Goal: Task Accomplishment & Management: Manage account settings

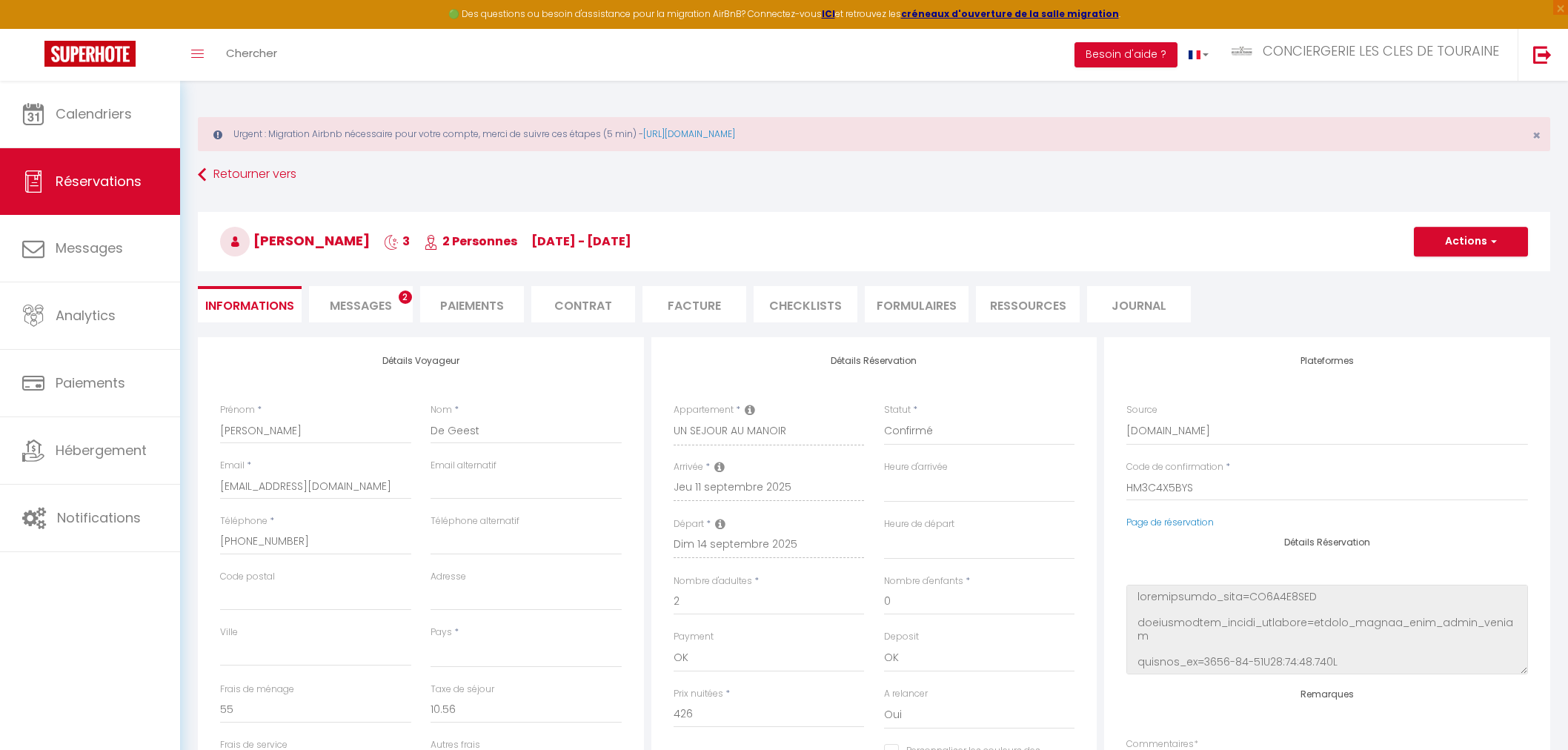
select select
select select "12852"
select select
select select "1"
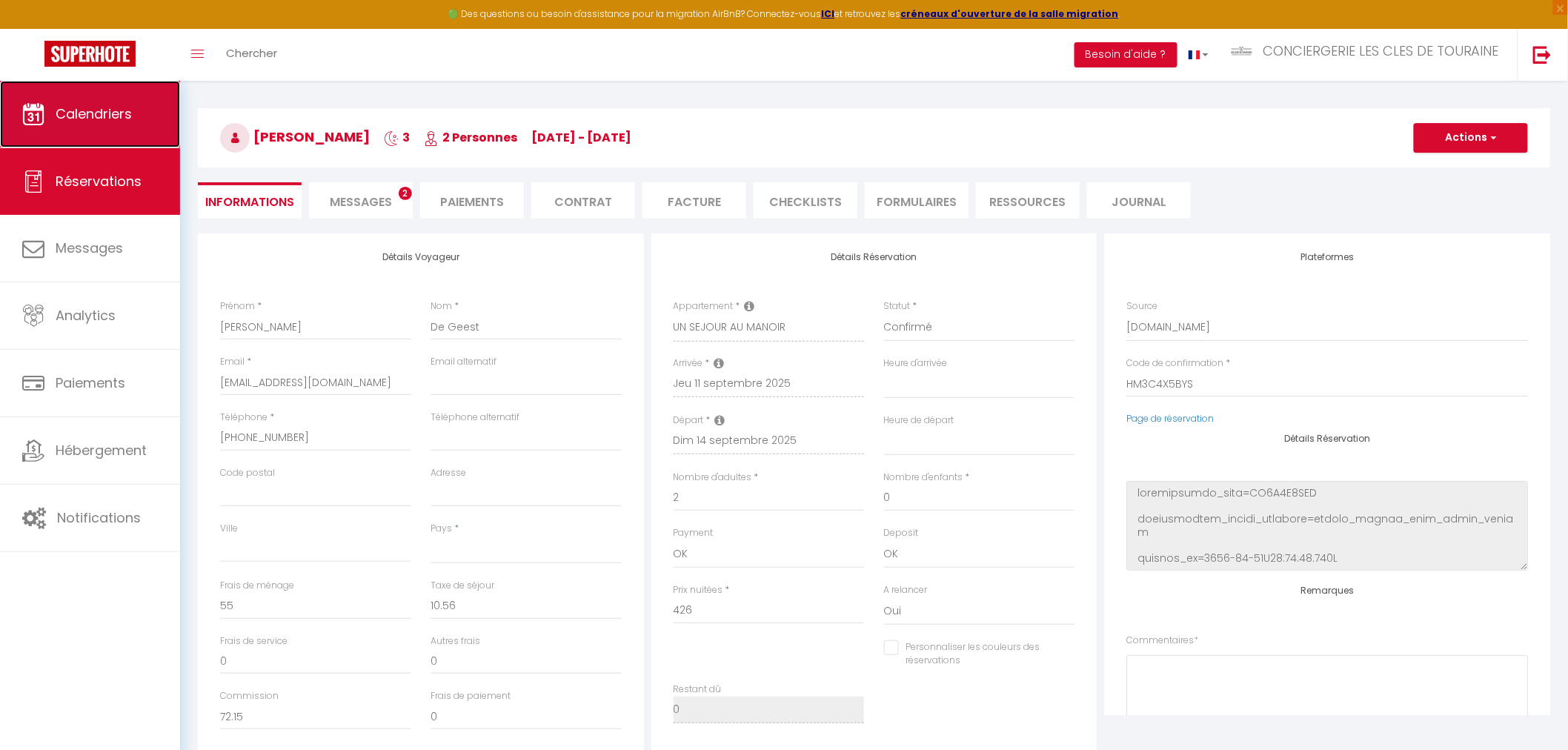
click at [86, 116] on span "Calendriers" at bounding box center [94, 113] width 76 height 18
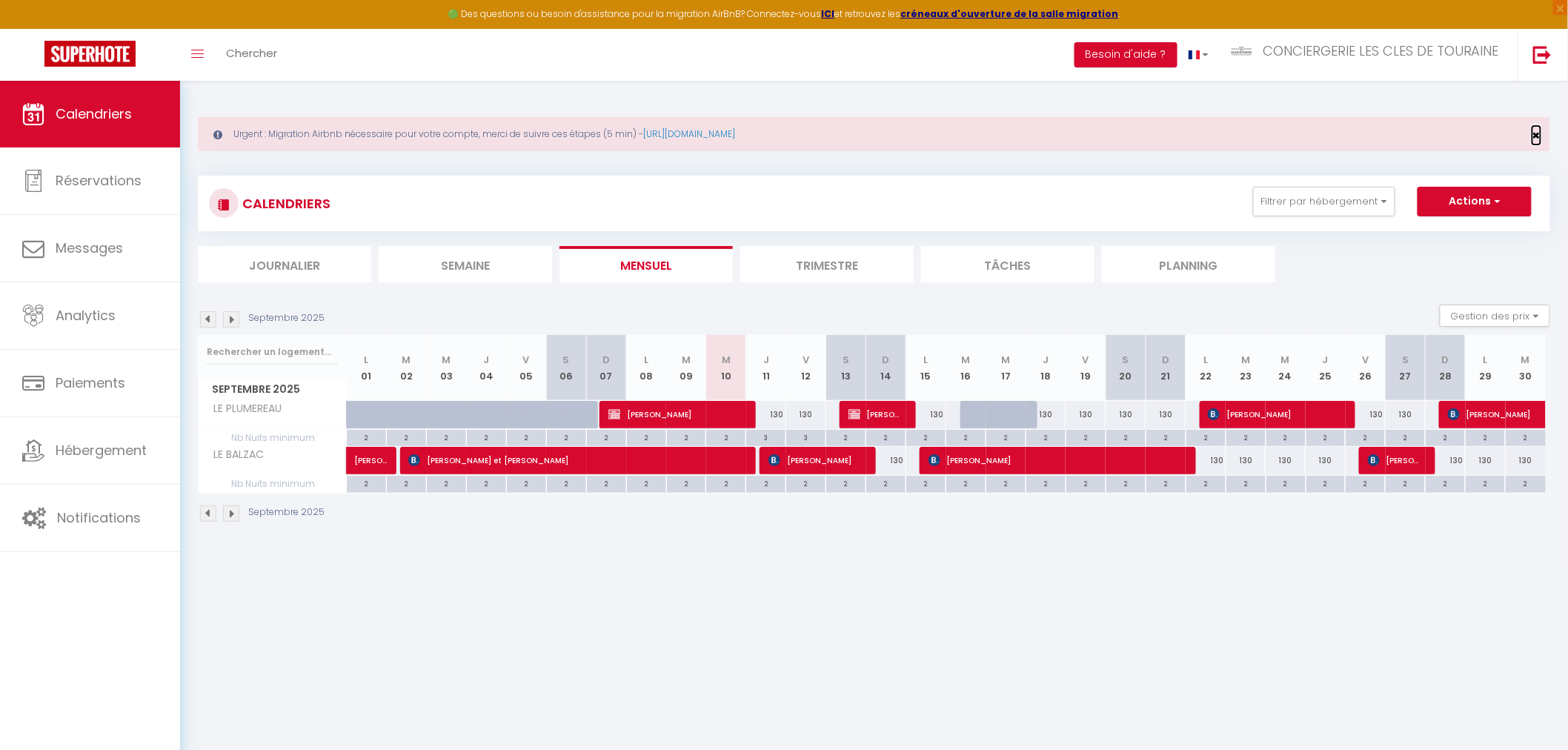
click at [1535, 137] on span "×" at bounding box center [1536, 135] width 9 height 18
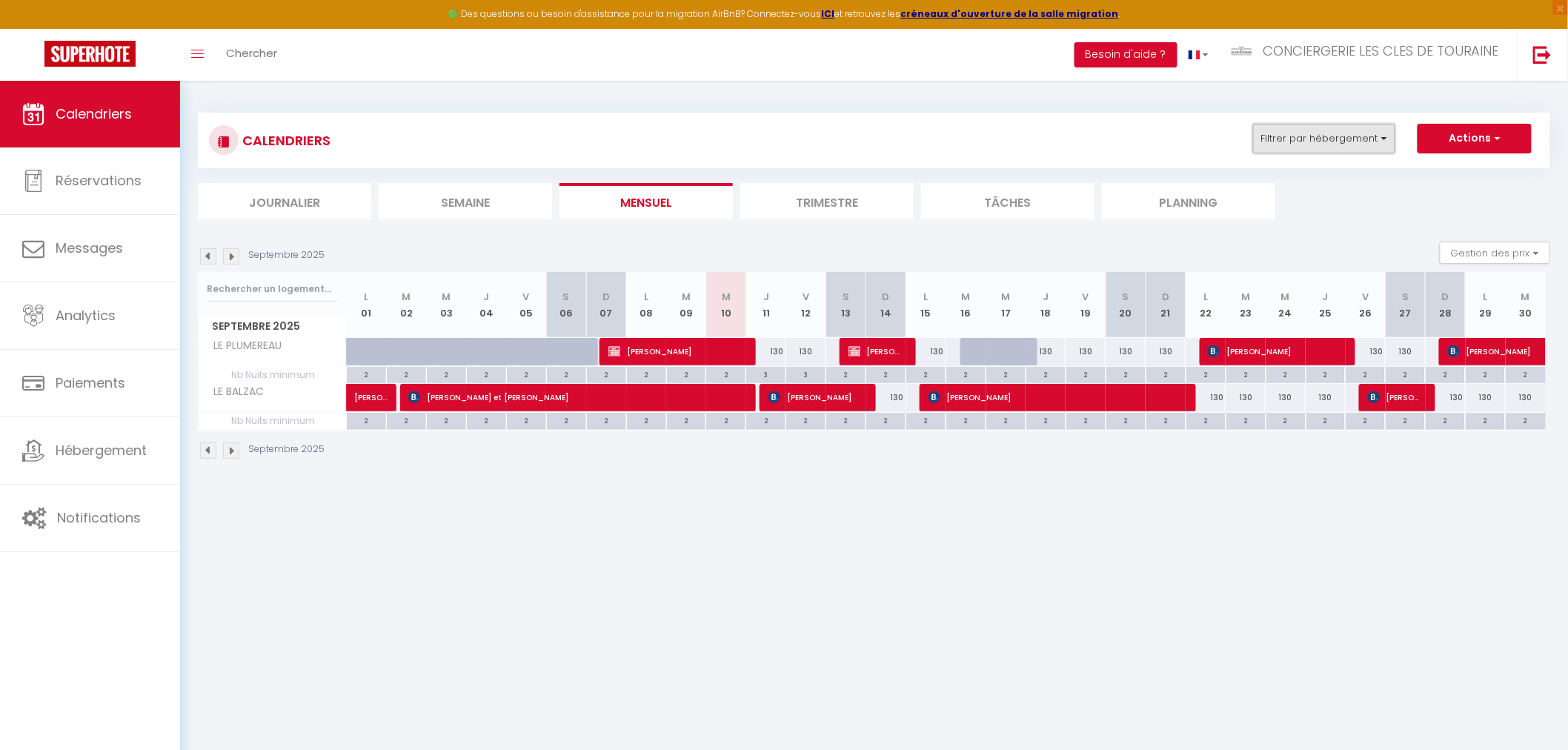
click at [1319, 139] on button "Filtrer par hébergement" at bounding box center [1324, 139] width 142 height 30
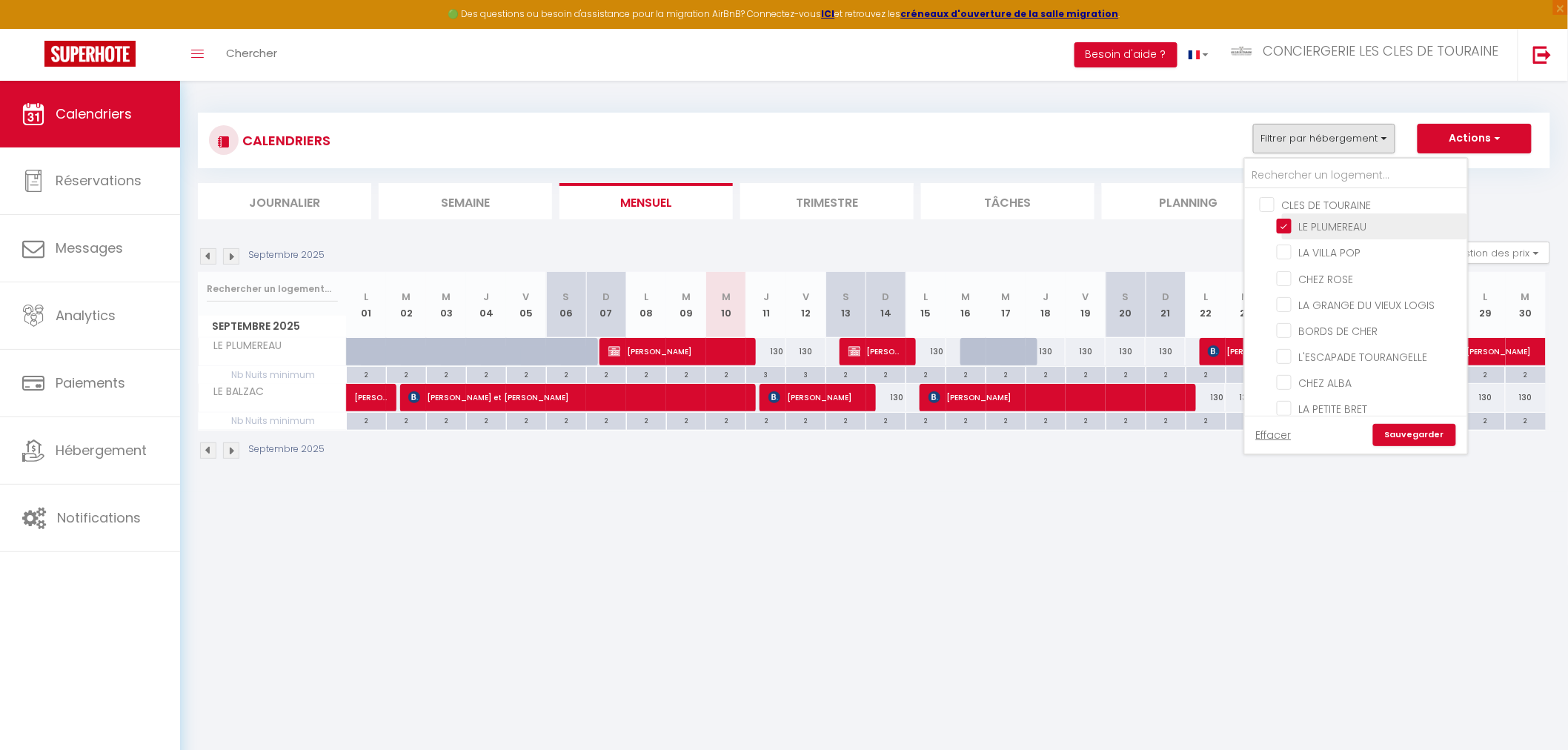
click at [1332, 226] on input "LE PLUMEREAU" at bounding box center [1369, 225] width 185 height 15
checkbox input "false"
click at [1337, 264] on input "CHEZ LEA" at bounding box center [1369, 269] width 185 height 15
checkbox input "true"
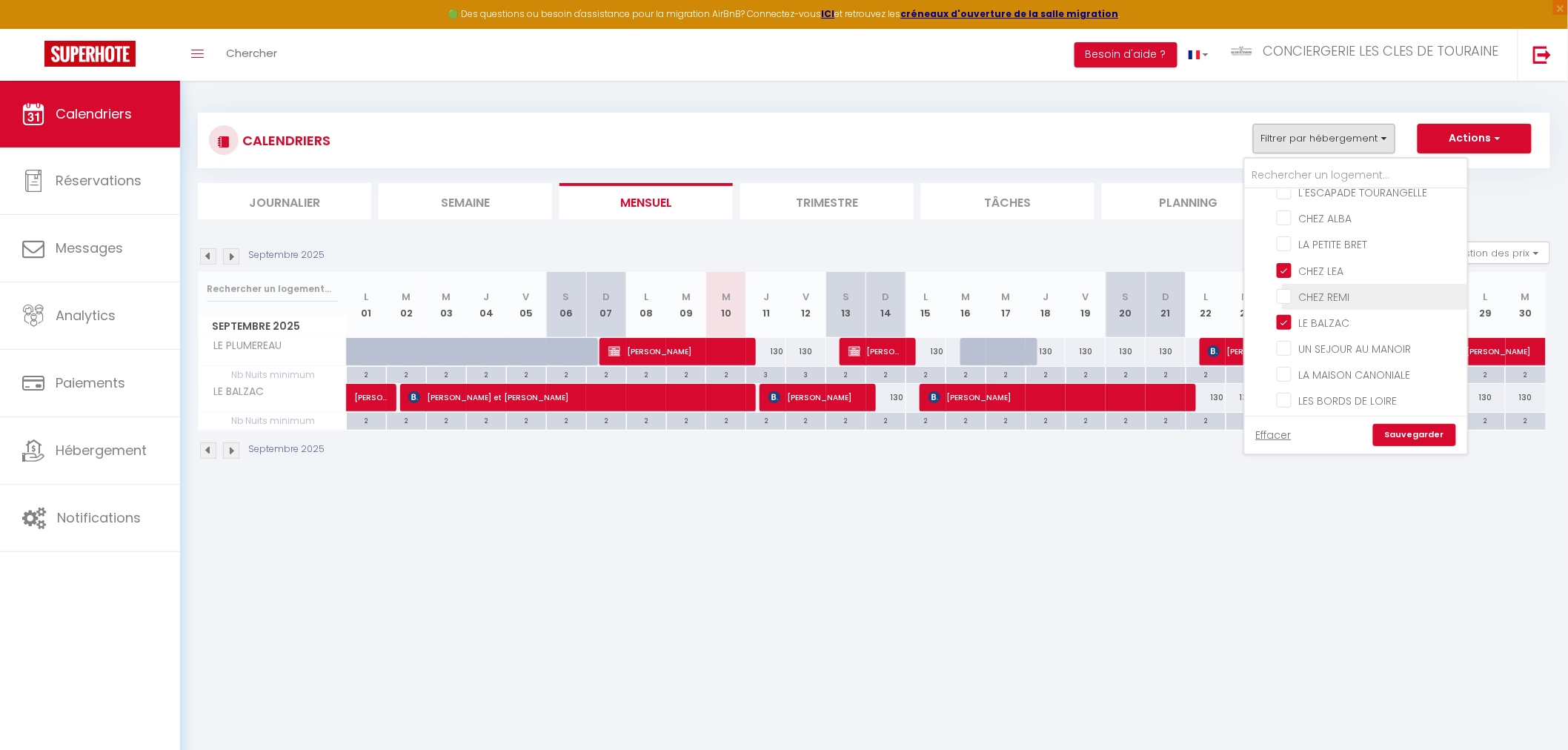
checkbox input "false"
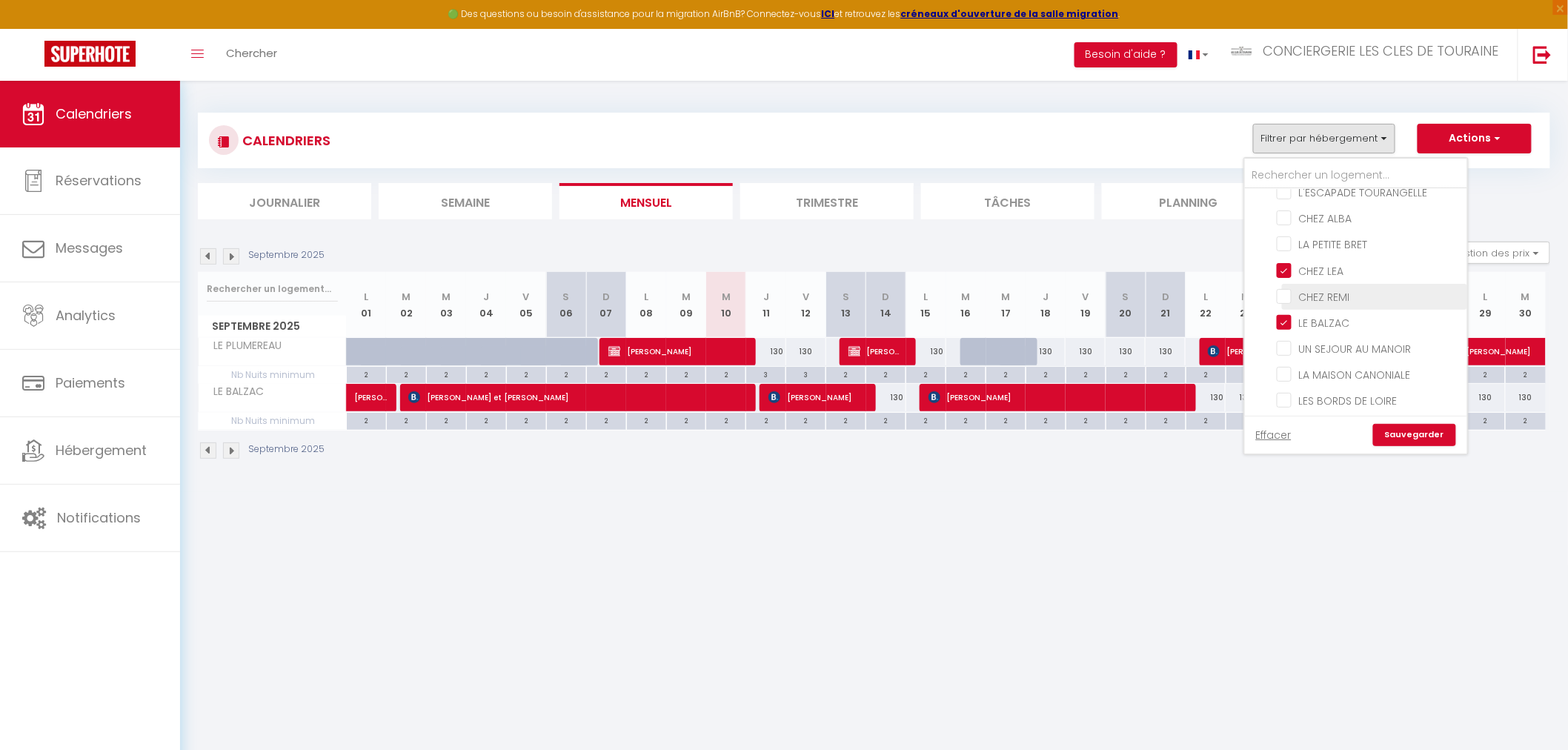
checkbox input "false"
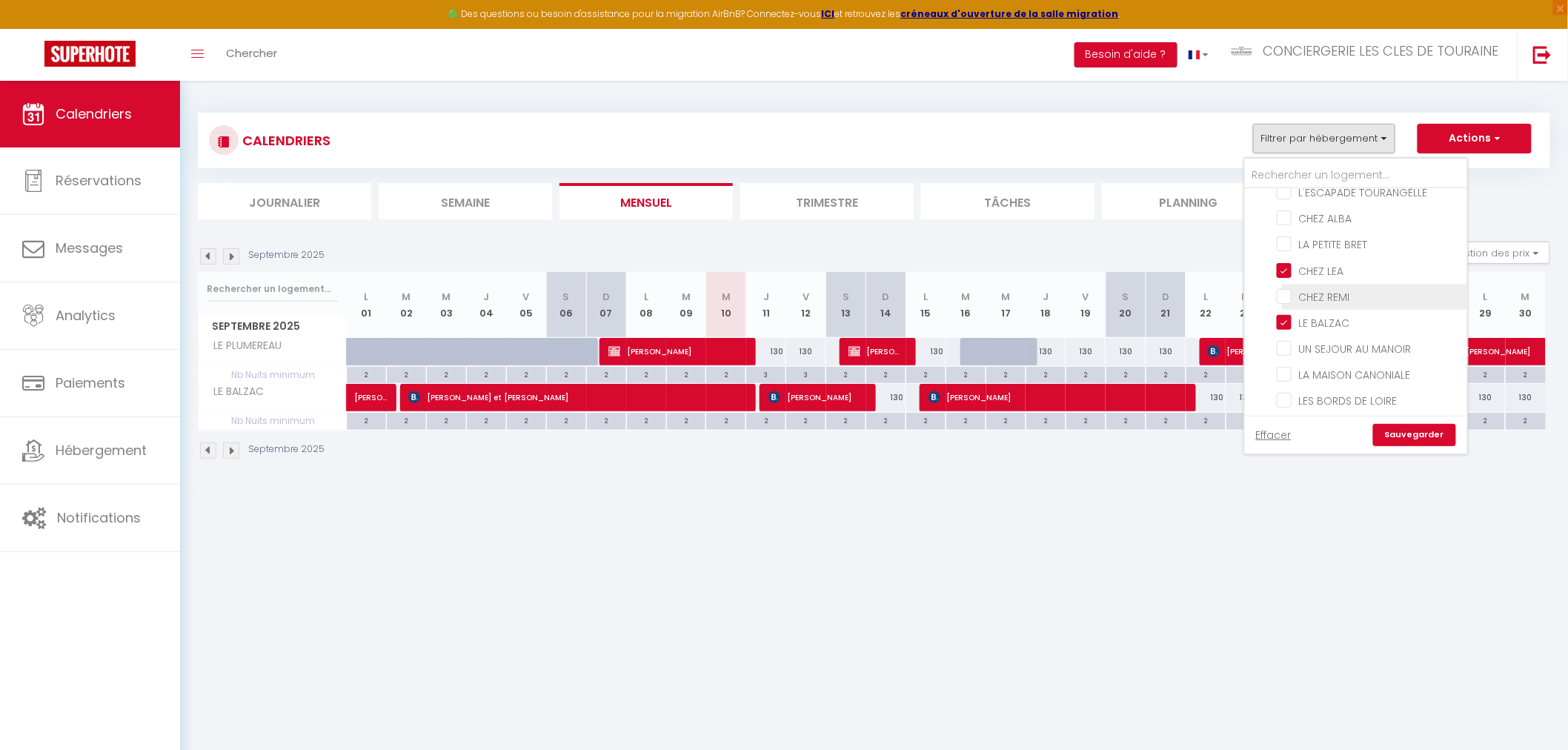
checkbox input "false"
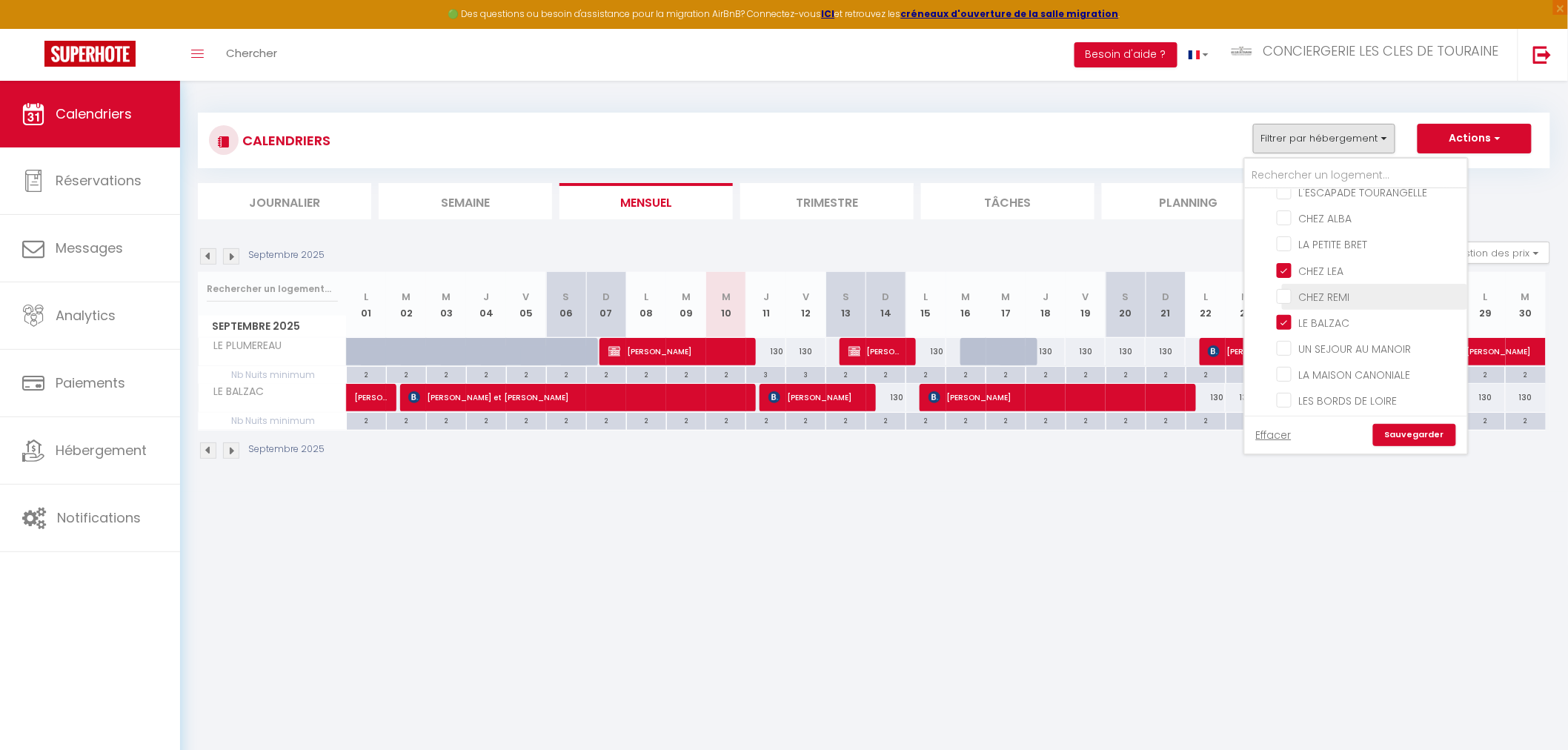
checkbox input "false"
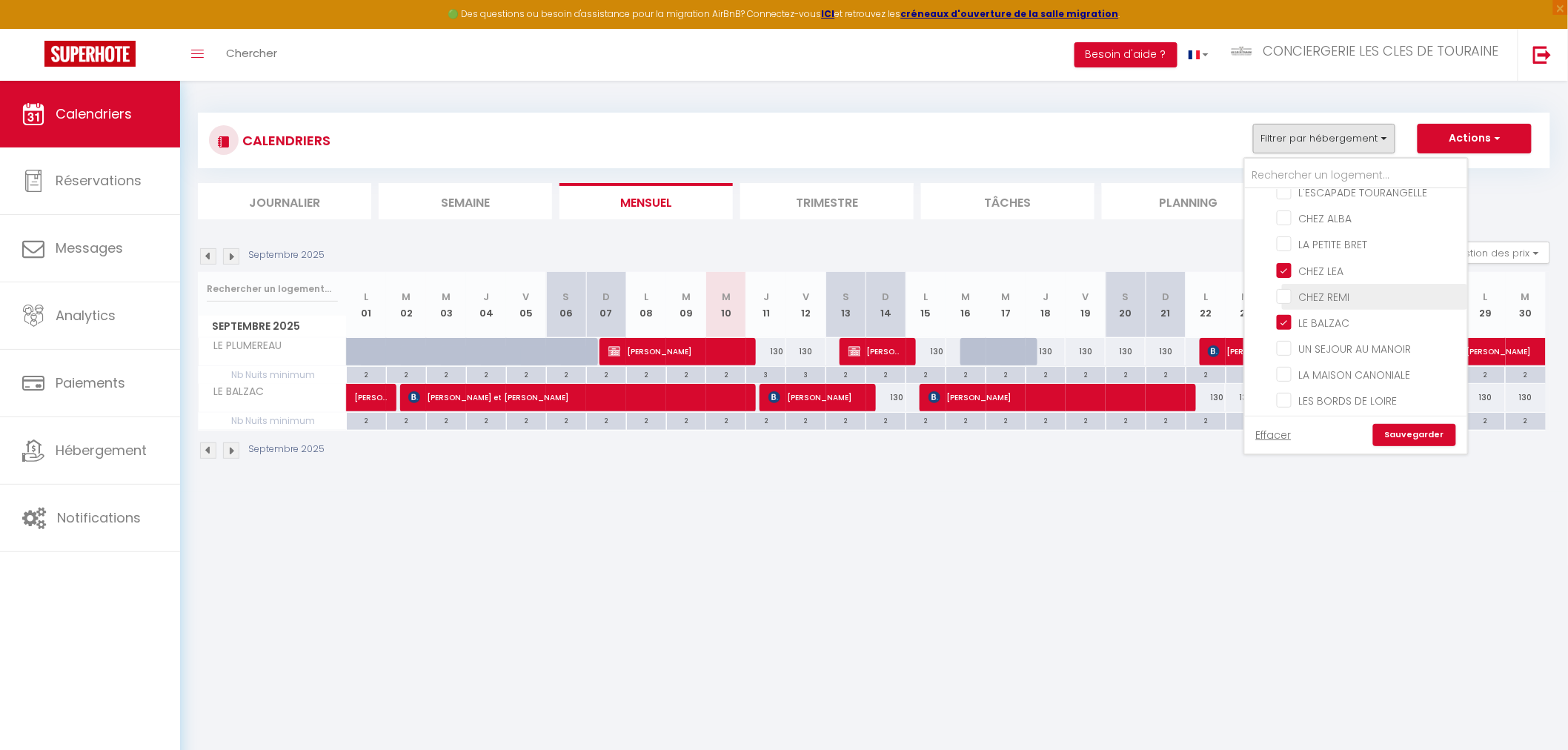
checkbox input "false"
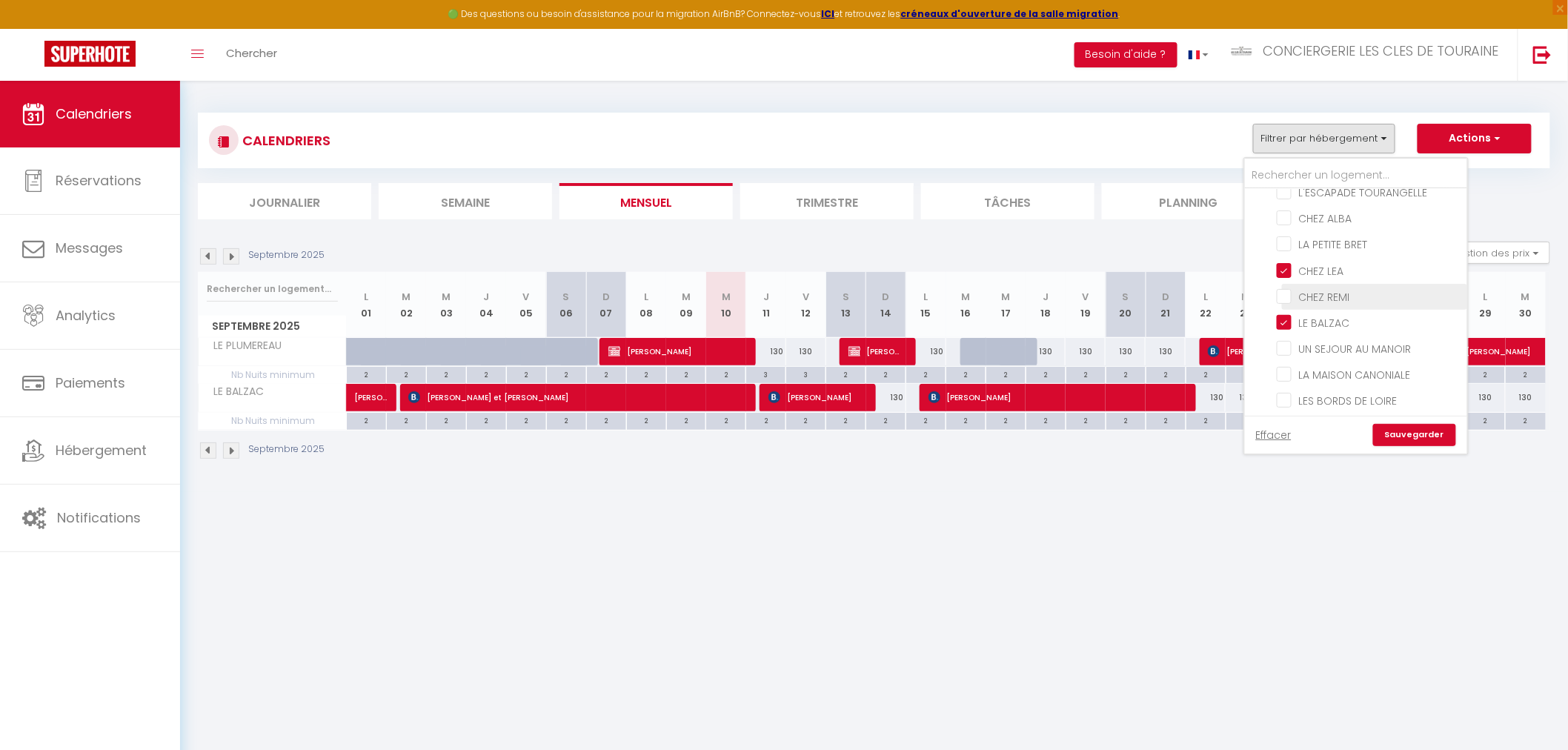
checkbox input "false"
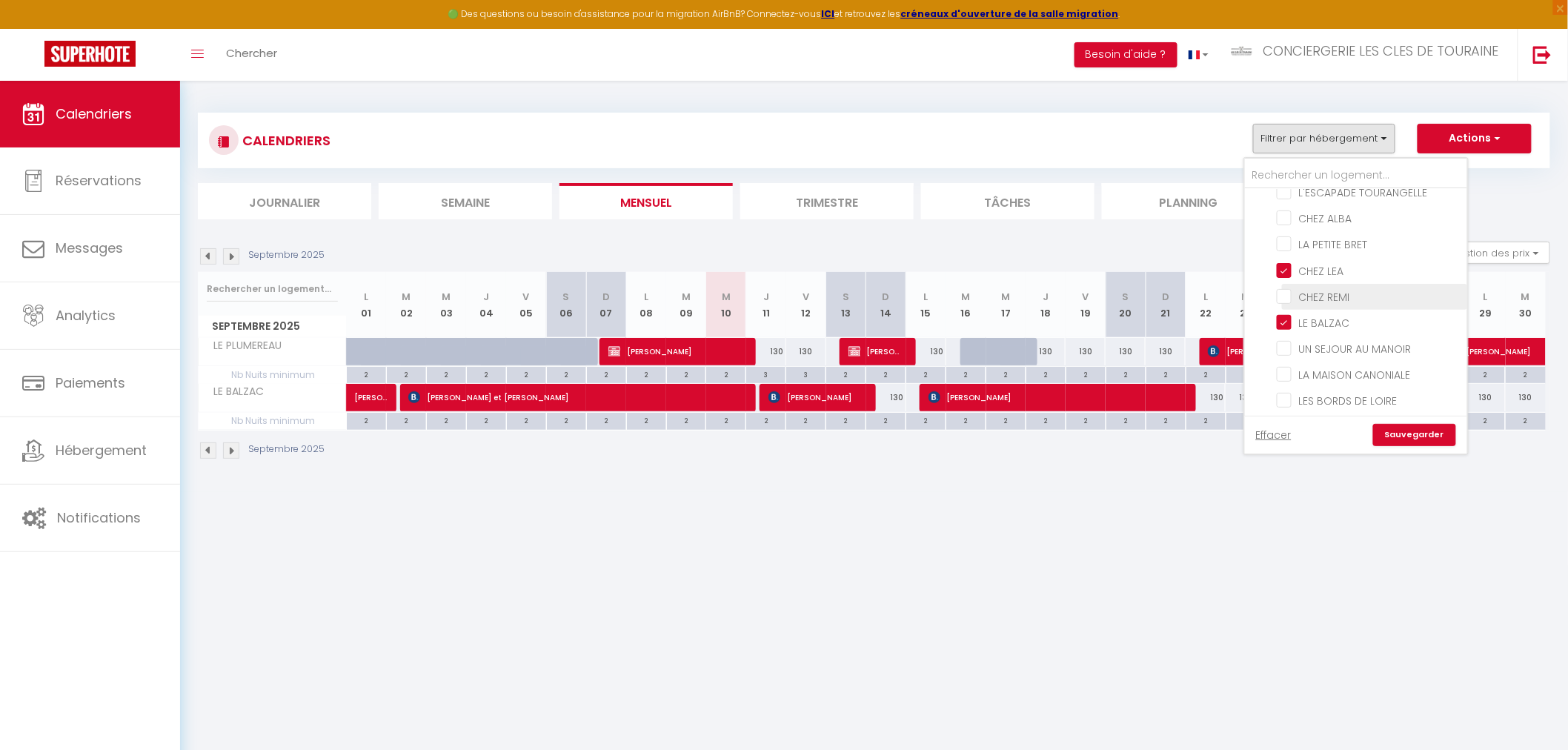
checkbox input "false"
click at [1331, 317] on input "LE BALZAC" at bounding box center [1369, 322] width 185 height 15
checkbox input "false"
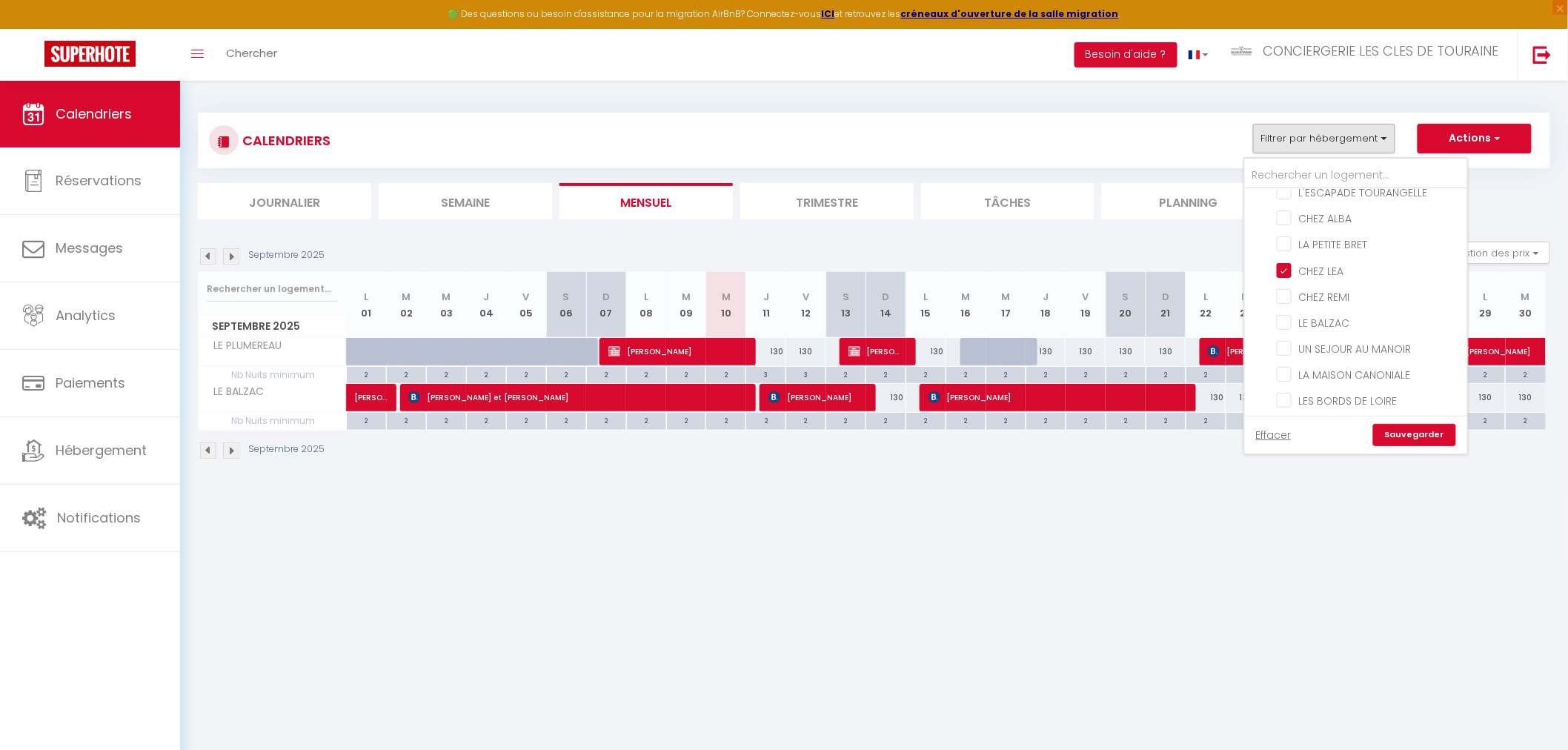
click at [1396, 435] on link "Sauvegarder" at bounding box center [1414, 435] width 83 height 22
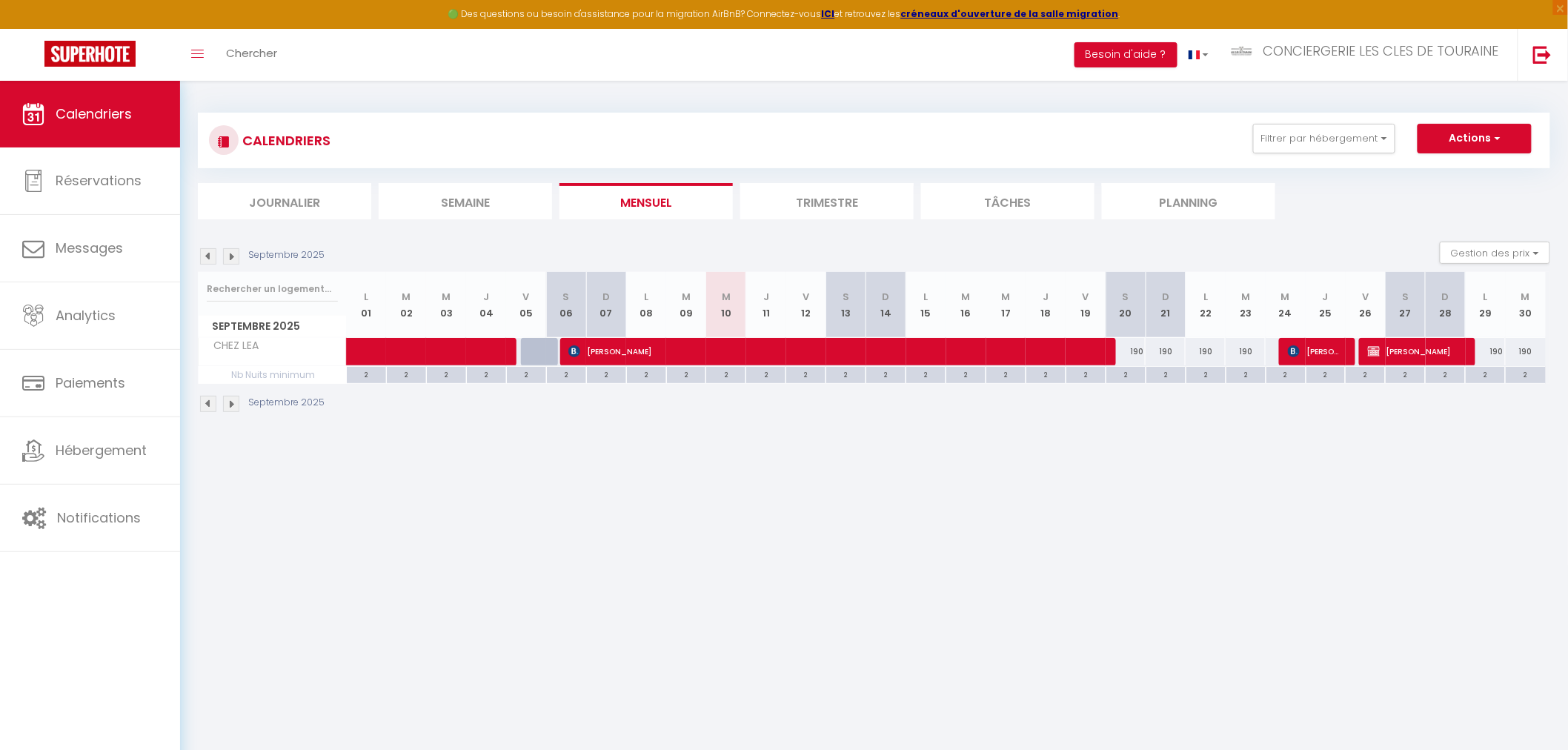
click at [233, 258] on img at bounding box center [231, 256] width 16 height 16
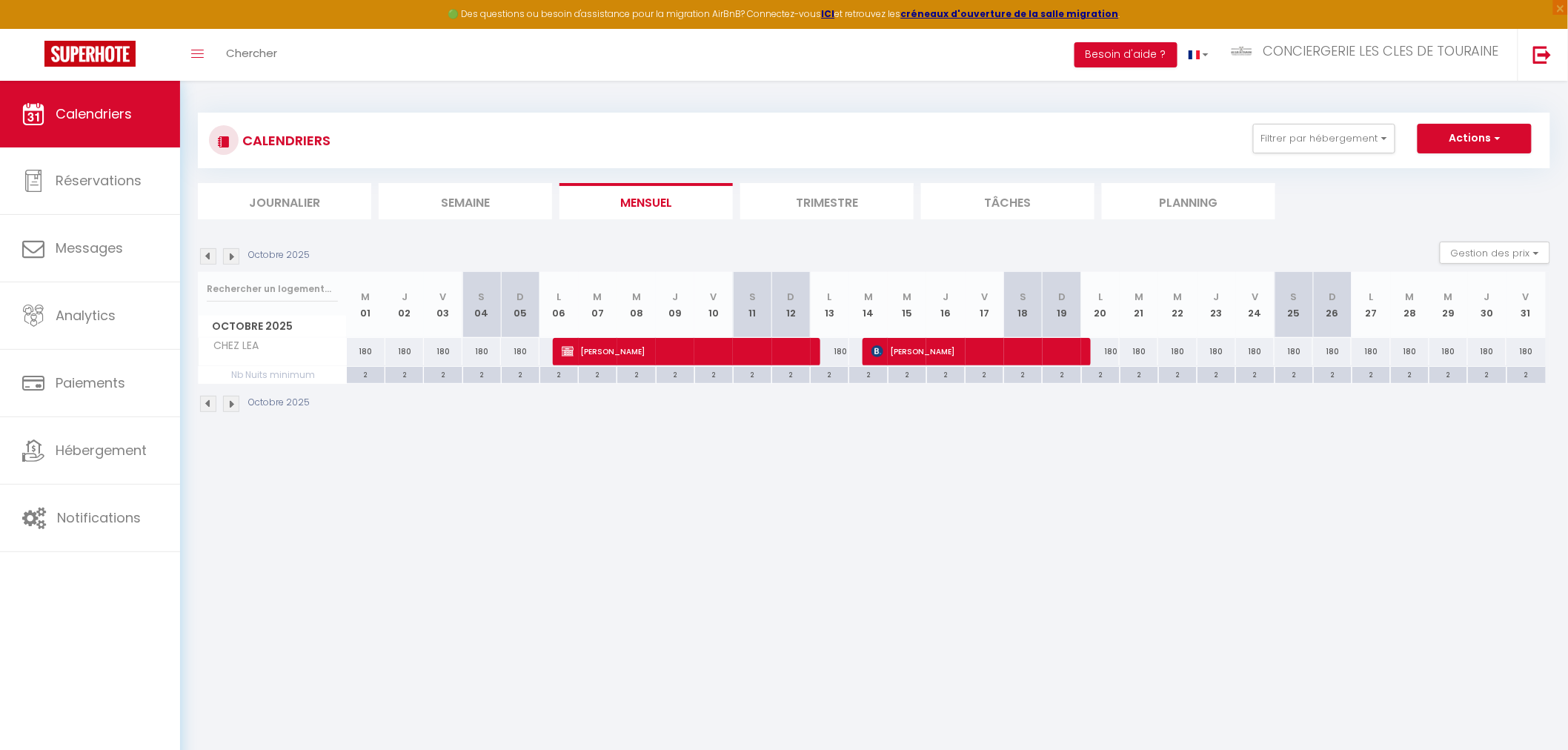
click at [367, 351] on div "180" at bounding box center [366, 352] width 38 height 28
type input "180"
type input "Mer 01 Octobre 2025"
type input "Jeu 02 Octobre 2025"
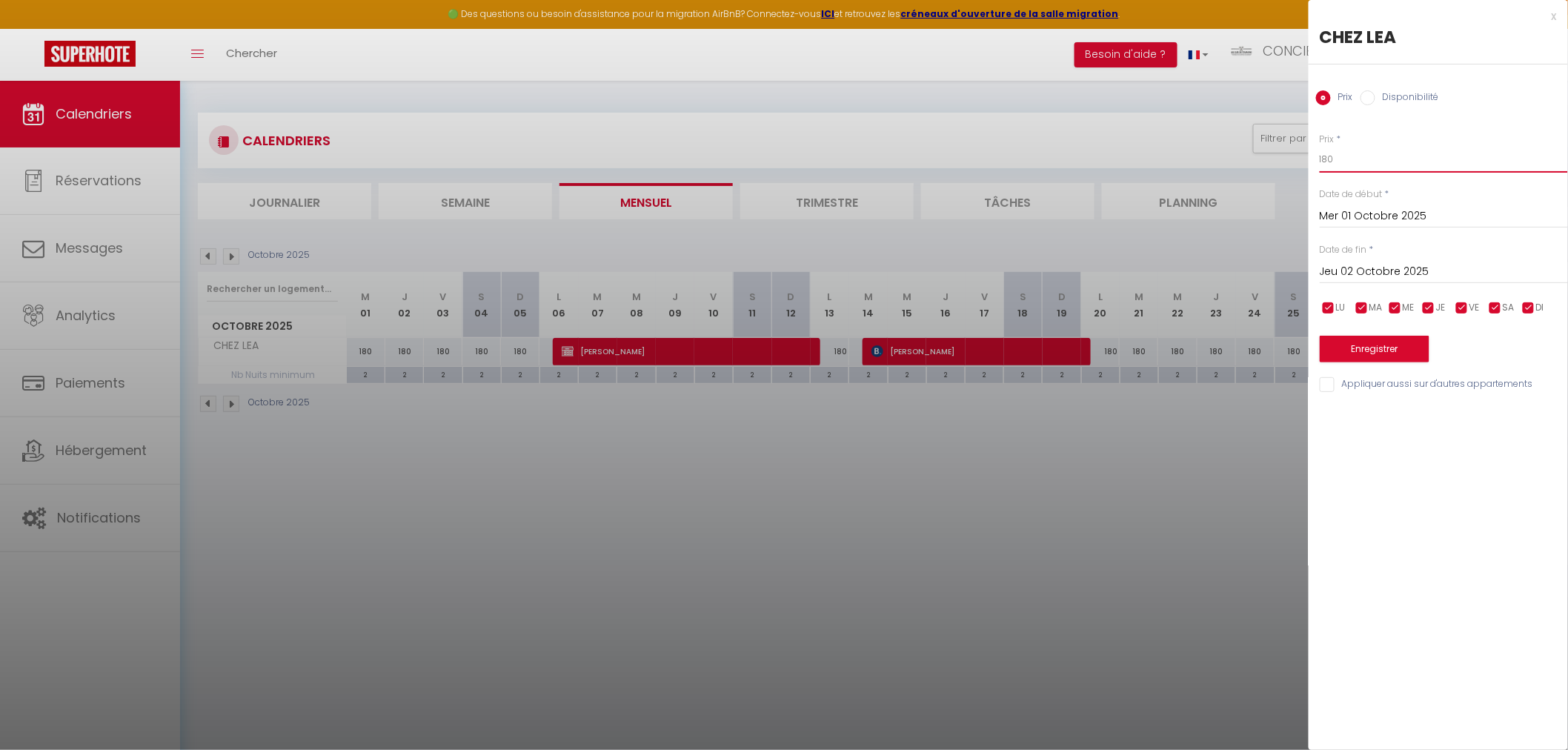
drag, startPoint x: 1337, startPoint y: 156, endPoint x: 1236, endPoint y: 154, distance: 101.0
click at [1239, 154] on body "🟢 Des questions ou besoin d'assistance pour la migration AirBnB? Connectez-vous…" at bounding box center [784, 456] width 1568 height 750
click at [761, 553] on div at bounding box center [784, 375] width 1568 height 750
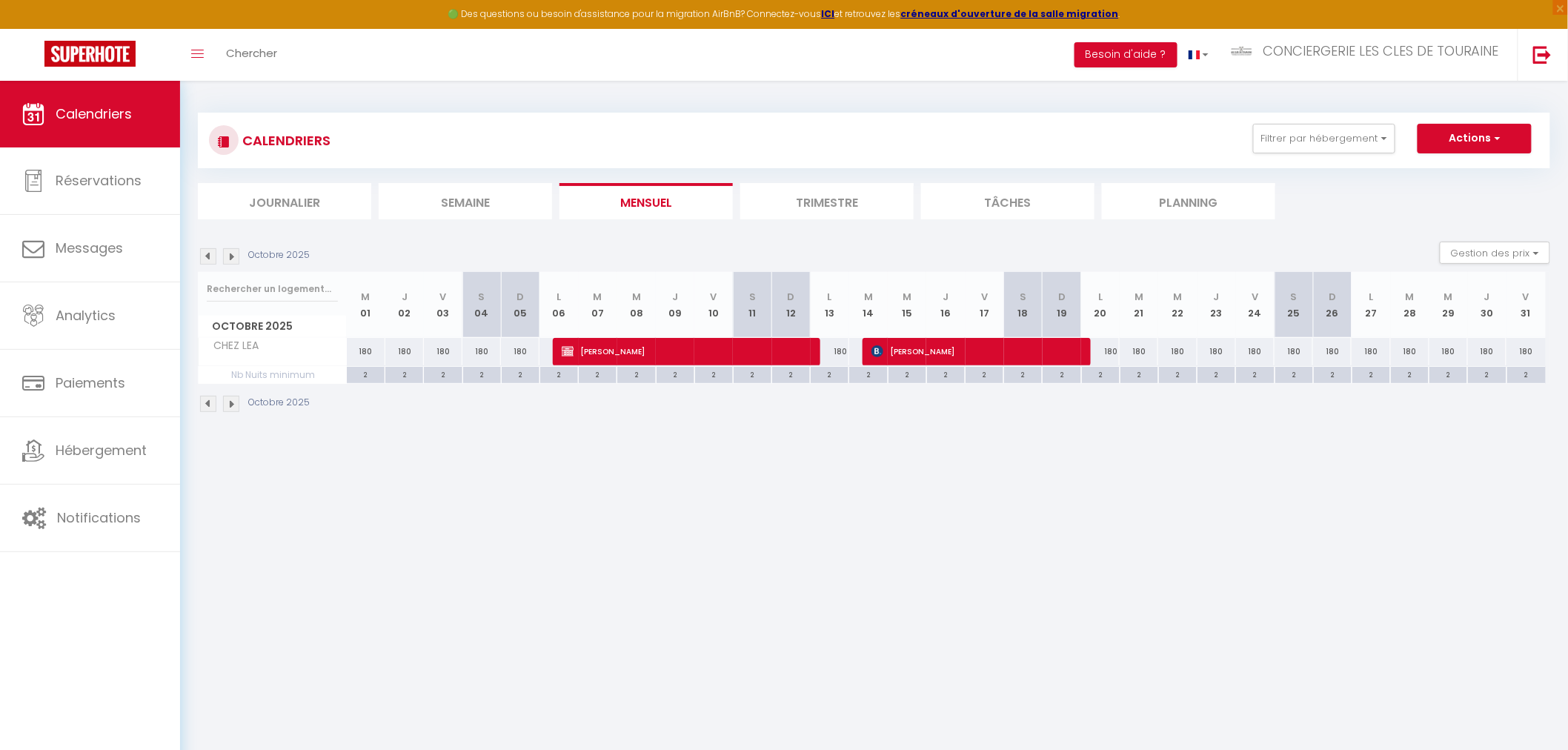
click at [228, 256] on img at bounding box center [231, 256] width 16 height 16
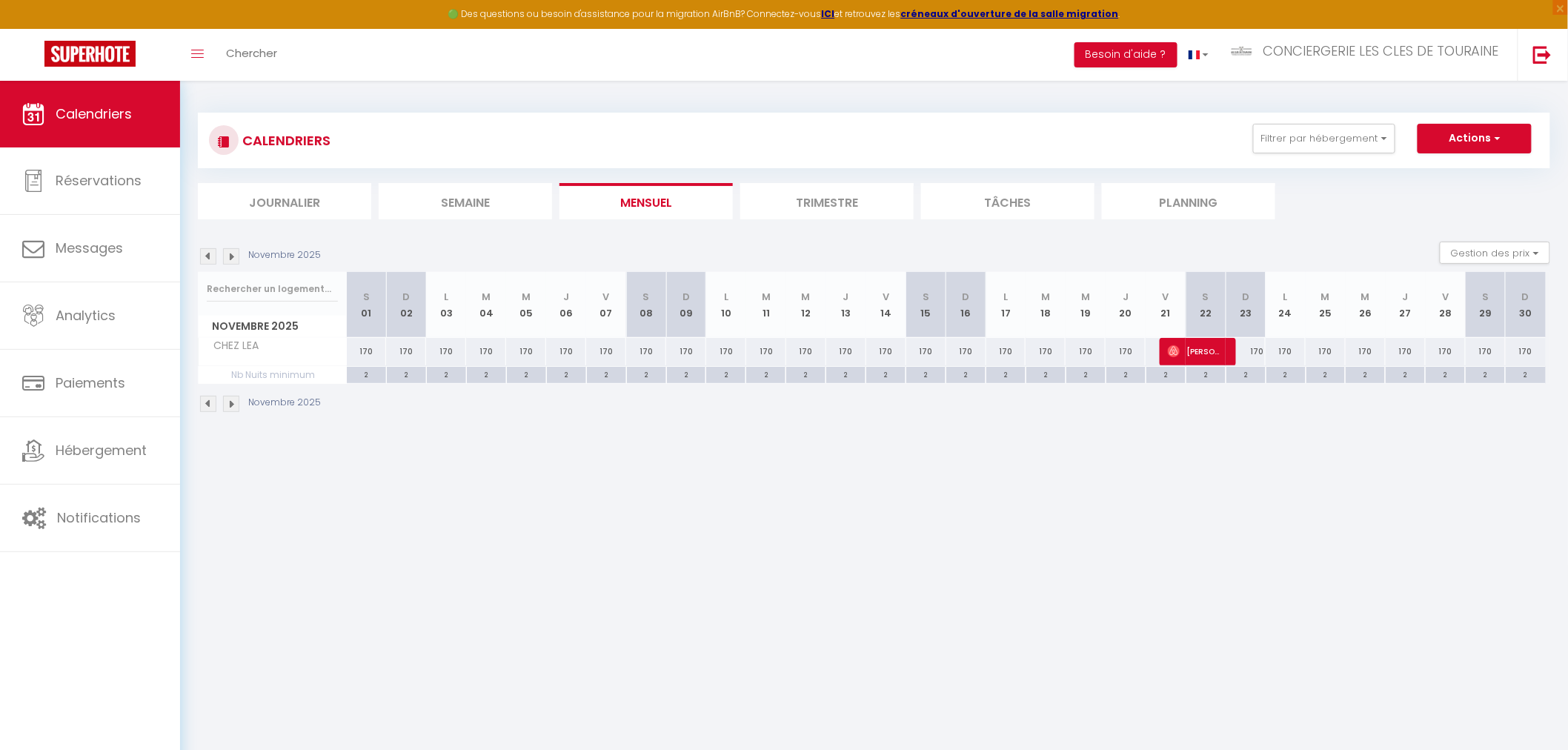
click at [233, 261] on img at bounding box center [231, 256] width 16 height 16
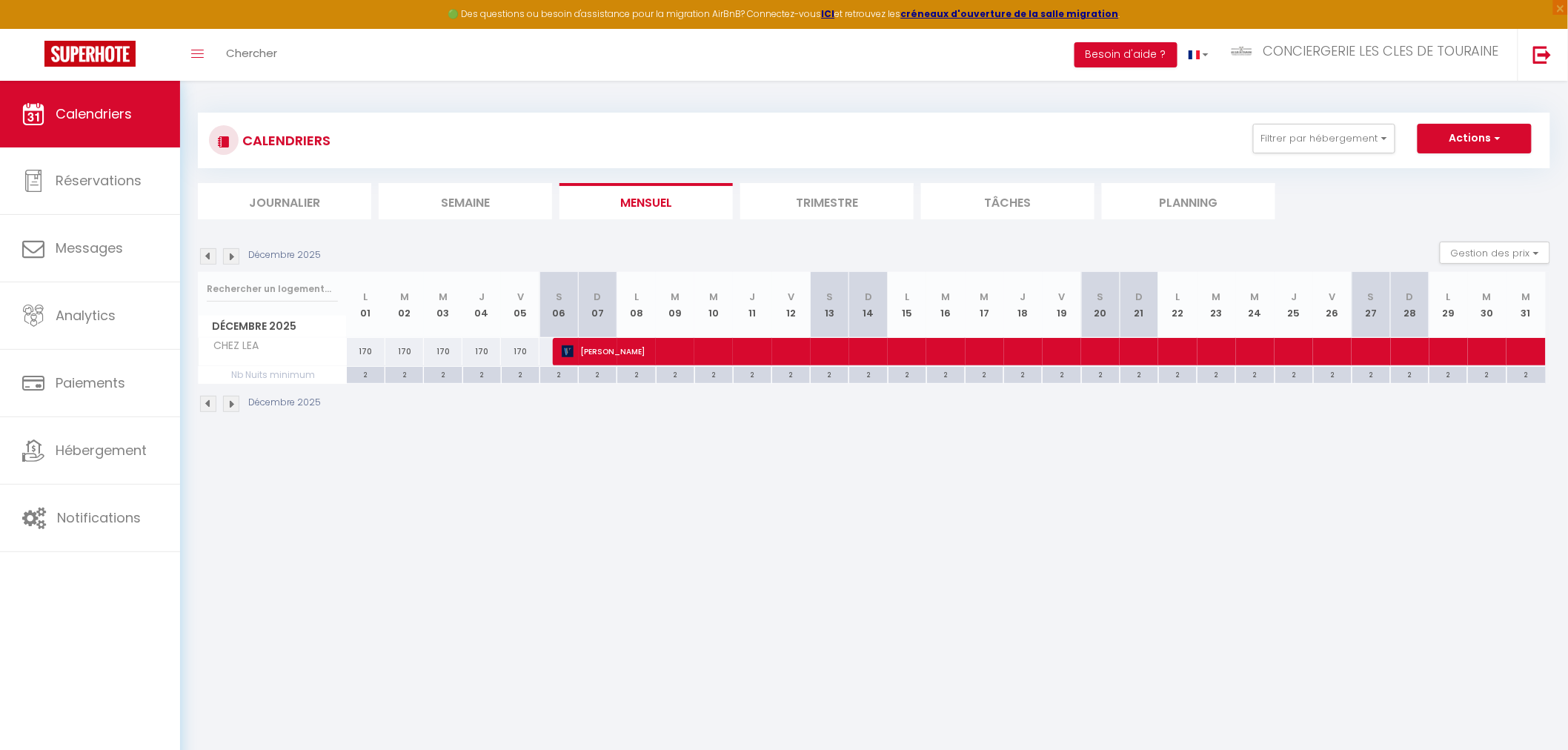
click at [366, 351] on div "170" at bounding box center [366, 352] width 38 height 28
type input "170"
type input "Lun 01 Décembre 2025"
type input "[DATE]"
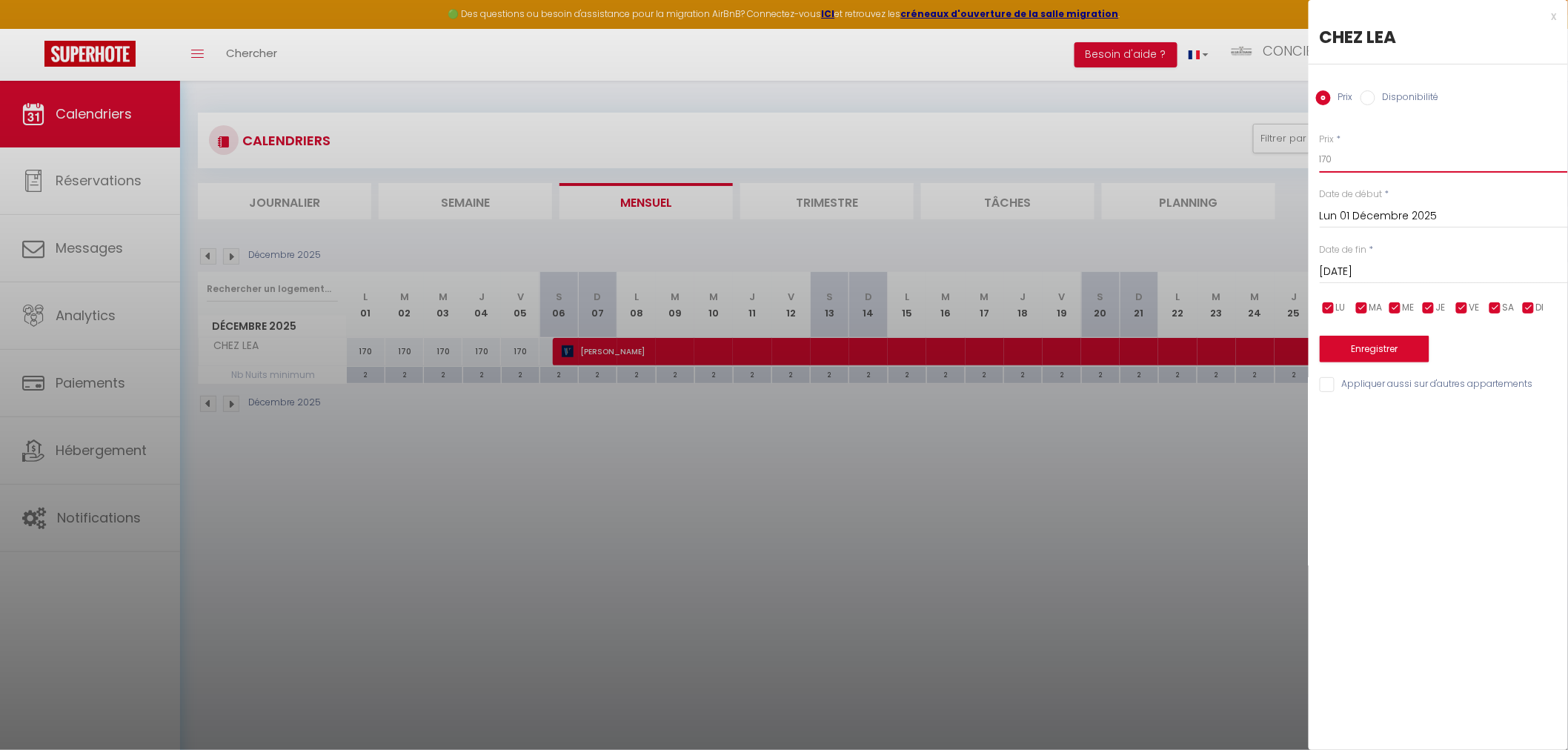
drag, startPoint x: 1361, startPoint y: 167, endPoint x: 1261, endPoint y: 152, distance: 101.1
click at [1267, 156] on body "🟢 Des questions ou besoin d'assistance pour la migration AirBnB? Connectez-vous…" at bounding box center [784, 456] width 1568 height 750
type input "180"
click at [1398, 274] on input "[DATE]" at bounding box center [1444, 272] width 248 height 19
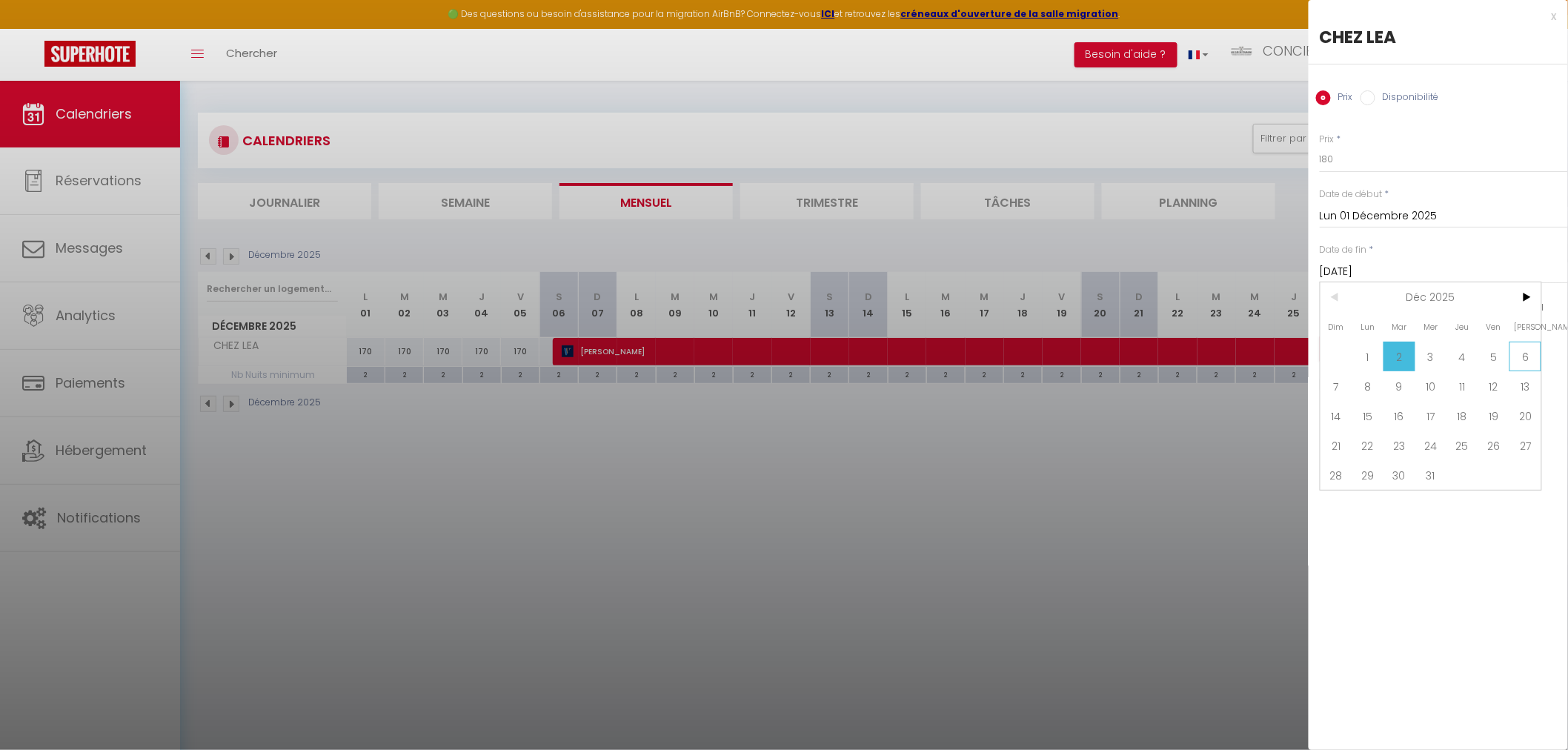
click at [1532, 365] on span "6" at bounding box center [1524, 356] width 32 height 30
type input "[DATE]"
click at [1412, 339] on button "Enregistrer" at bounding box center [1374, 349] width 110 height 27
